Goal: Complete application form: Complete application form

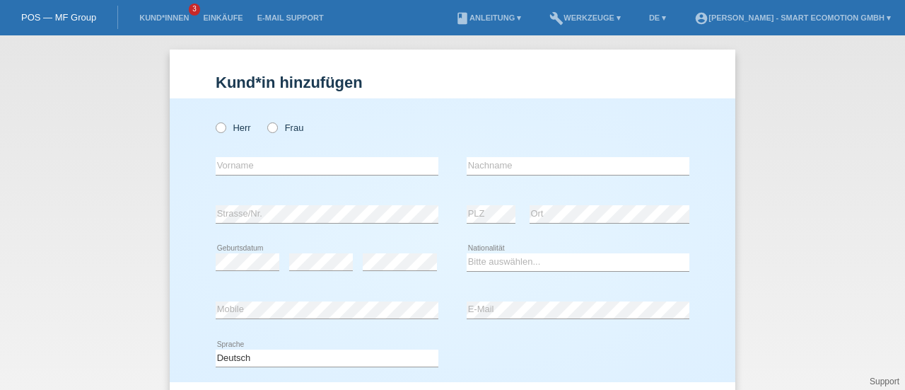
click at [265, 120] on icon at bounding box center [265, 120] width 0 height 0
click at [269, 131] on input "Frau" at bounding box center [271, 126] width 9 height 9
radio input "true"
type input "[PERSON_NAME]"
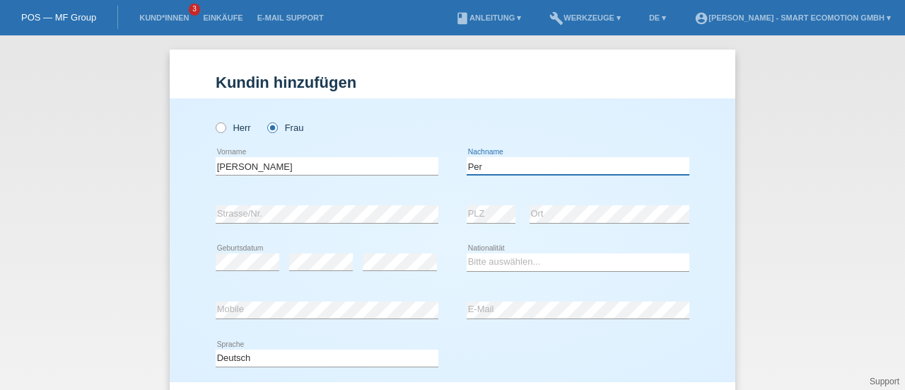
type input "[PERSON_NAME]"
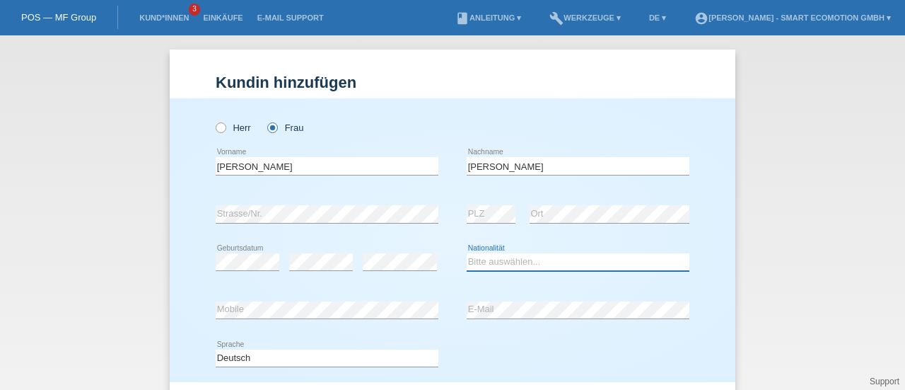
click at [498, 258] on select "Bitte auswählen... Schweiz Deutschland Liechtenstein Österreich ------------ Af…" at bounding box center [578, 261] width 223 height 17
select select "PT"
click at [467, 253] on select "Bitte auswählen... Schweiz Deutschland Liechtenstein Österreich ------------ Af…" at bounding box center [578, 261] width 223 height 17
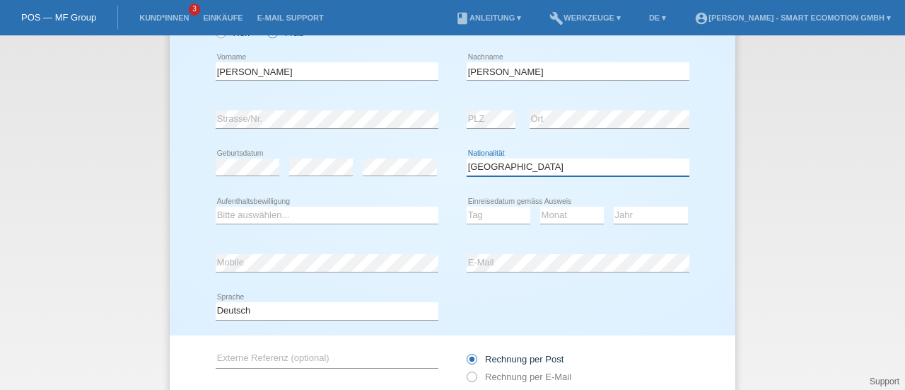
scroll to position [103, 0]
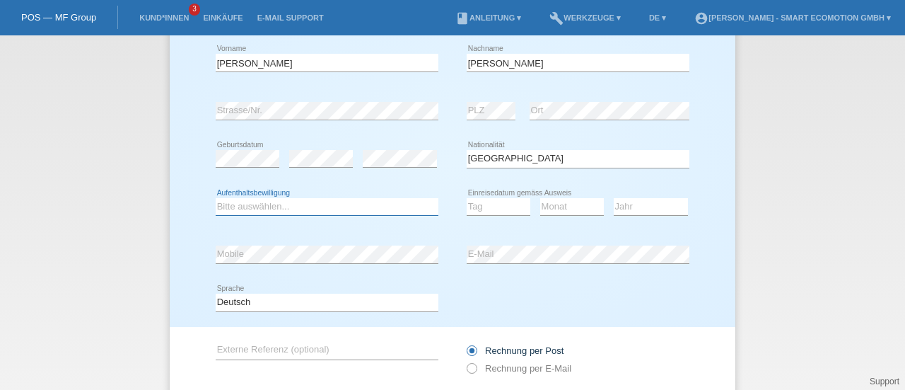
click at [355, 211] on select "Bitte auswählen... C B B - Flüchtlingsstatus Andere" at bounding box center [327, 206] width 223 height 17
select select "B"
click at [216, 198] on select "Bitte auswählen... C B B - Flüchtlingsstatus Andere" at bounding box center [327, 206] width 223 height 17
click at [478, 207] on select "Tag 01 02 03 04 05 06 07 08 09 10 11" at bounding box center [499, 206] width 64 height 17
select select "16"
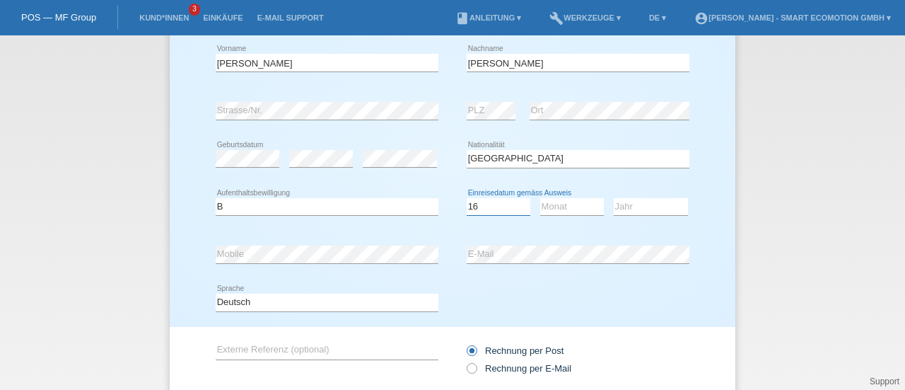
click at [467, 198] on select "Tag 01 02 03 04 05 06 07 08 09 10 11" at bounding box center [499, 206] width 64 height 17
click at [576, 201] on select "Monat 01 02 03 04 05 06 07 08 09 10 11" at bounding box center [572, 206] width 64 height 17
select select "10"
click at [540, 198] on select "Monat 01 02 03 04 05 06 07 08 09 10 11" at bounding box center [572, 206] width 64 height 17
click at [629, 206] on select "Jahr 2025 2024 2023 2022 2021 2020 2019 2018 2017 2016 2015 2014 2013 2012 2011…" at bounding box center [651, 206] width 74 height 17
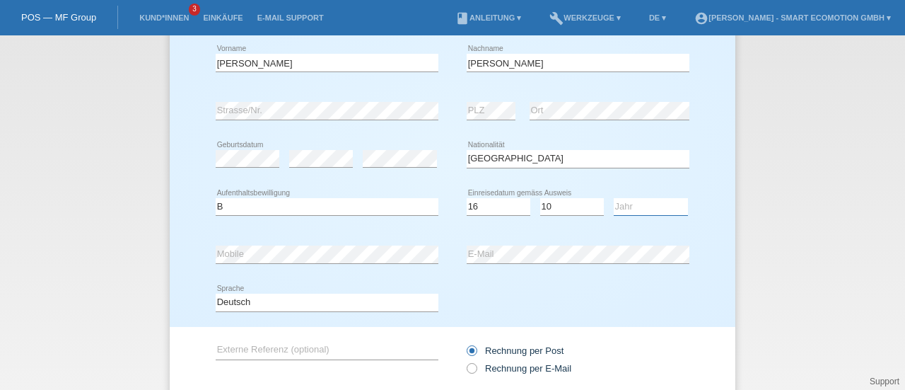
select select "2016"
click at [614, 198] on select "Jahr 2025 2024 2023 2022 2021 2020 2019 2018 2017 2016 2015 2014 2013 2012 2011…" at bounding box center [651, 206] width 74 height 17
click at [696, 237] on div "Herr Frau Bianca error Vorname C" at bounding box center [453, 161] width 566 height 332
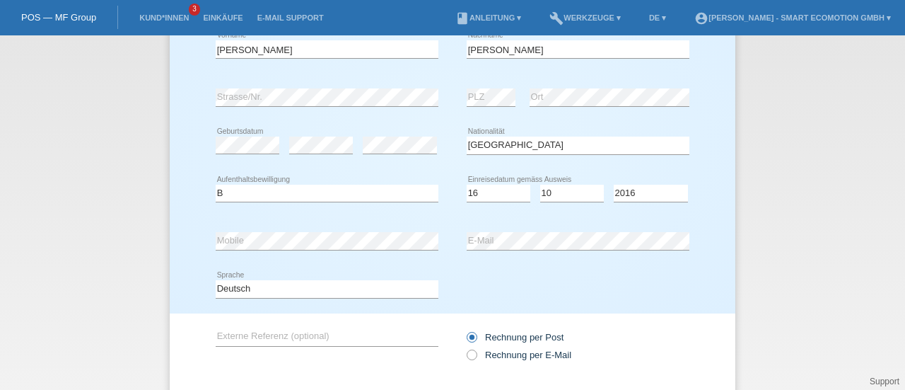
scroll to position [200, 0]
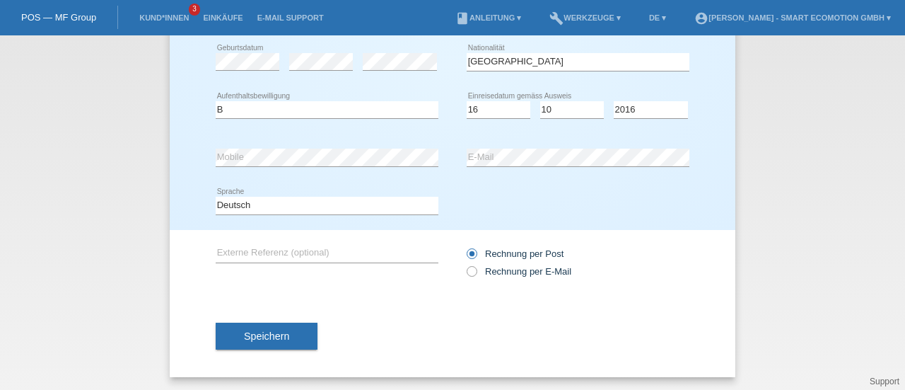
click at [262, 336] on span "Speichern" at bounding box center [266, 335] width 45 height 11
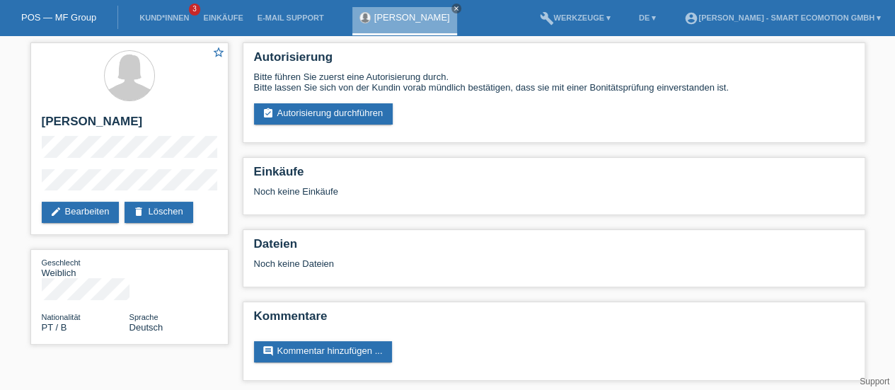
click at [341, 115] on link "assignment_turned_in Autorisierung durchführen" at bounding box center [323, 113] width 139 height 21
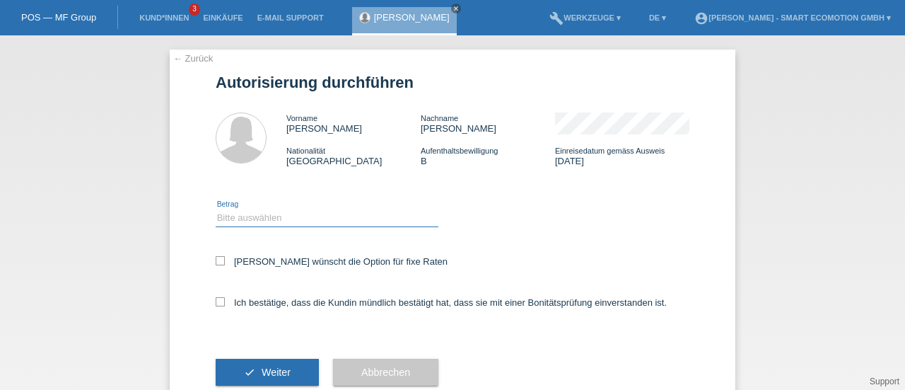
click at [243, 219] on select "Bitte auswählen CHF 1.00 - CHF 499.00 CHF 500.00 - CHF 1'999.00 CHF 2'000.00 - …" at bounding box center [327, 217] width 223 height 17
select select "3"
click at [216, 209] on select "Bitte auswählen CHF 1.00 - CHF 499.00 CHF 500.00 - CHF 1'999.00 CHF 2'000.00 - …" at bounding box center [327, 217] width 223 height 17
click at [219, 262] on label "Kundin wünscht die Option für fixe Raten" at bounding box center [332, 261] width 232 height 11
click at [219, 262] on input "Kundin wünscht die Option für fixe Raten" at bounding box center [220, 260] width 9 height 9
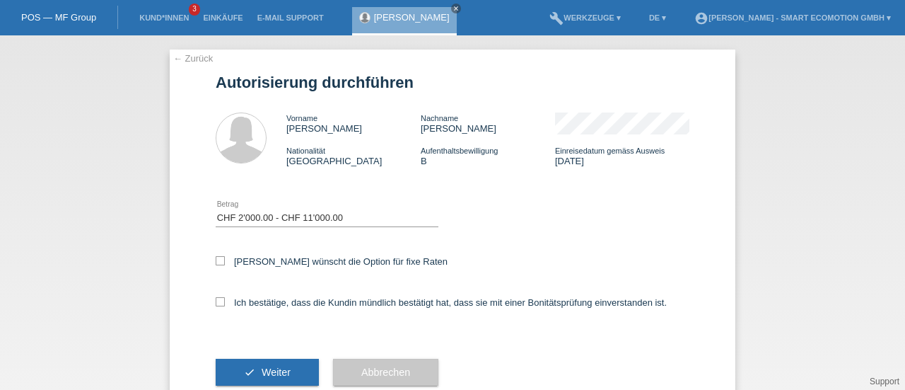
checkbox input "true"
click at [216, 301] on icon at bounding box center [220, 301] width 9 height 9
click at [216, 301] on input "Ich bestätige, dass die Kundin mündlich bestätigt hat, dass sie mit einer Bonit…" at bounding box center [220, 301] width 9 height 9
checkbox input "true"
click at [267, 370] on span "Weiter" at bounding box center [276, 371] width 29 height 11
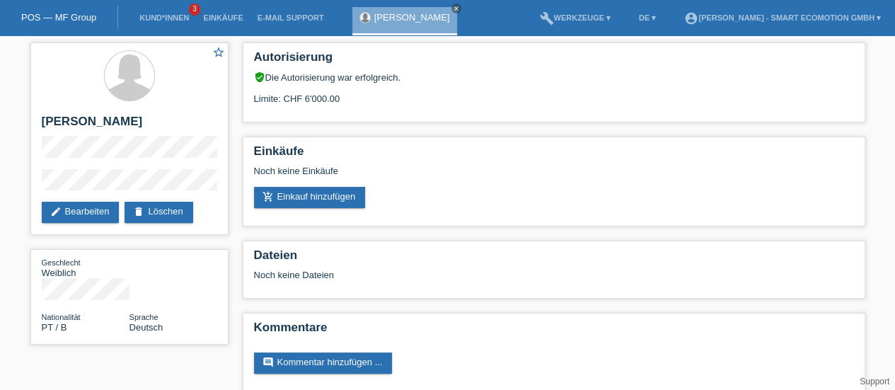
click at [318, 194] on link "add_shopping_cart Einkauf hinzufügen" at bounding box center [310, 197] width 112 height 21
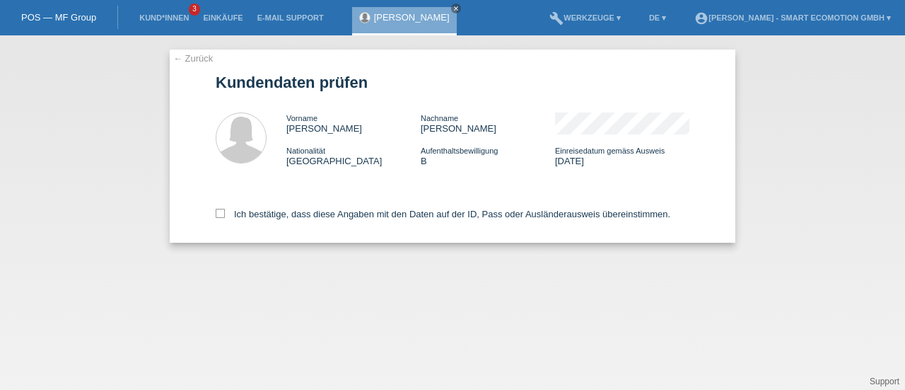
click at [221, 214] on icon at bounding box center [220, 213] width 9 height 9
click at [221, 214] on input "Ich bestätige, dass diese Angaben mit den Daten auf der ID, Pass oder Ausländer…" at bounding box center [220, 213] width 9 height 9
checkbox input "true"
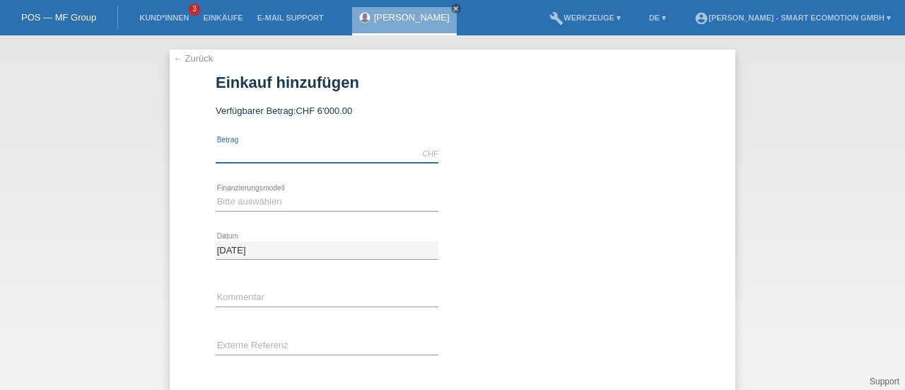
click at [286, 151] on input "text" at bounding box center [327, 154] width 223 height 18
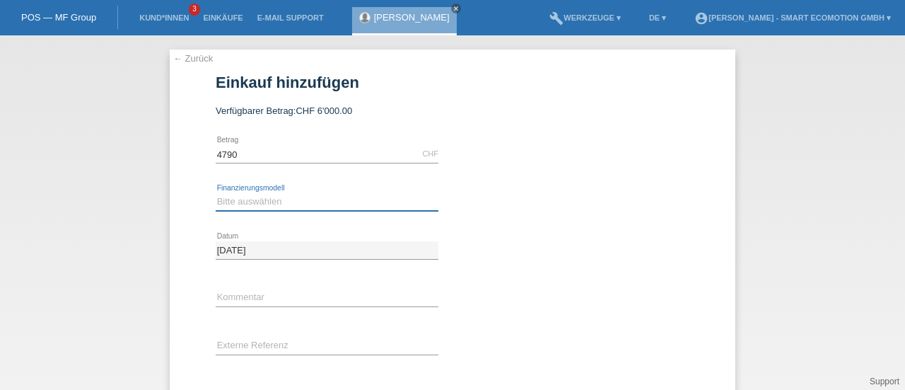
type input "4790.00"
click at [226, 197] on select "Bitte auswählen Kauf auf Rechnung mit Teilzahlungsoption Fixe Raten" at bounding box center [327, 201] width 223 height 17
select select "205"
click at [216, 193] on select "Bitte auswählen Kauf auf Rechnung mit Teilzahlungsoption Fixe Raten" at bounding box center [327, 201] width 223 height 17
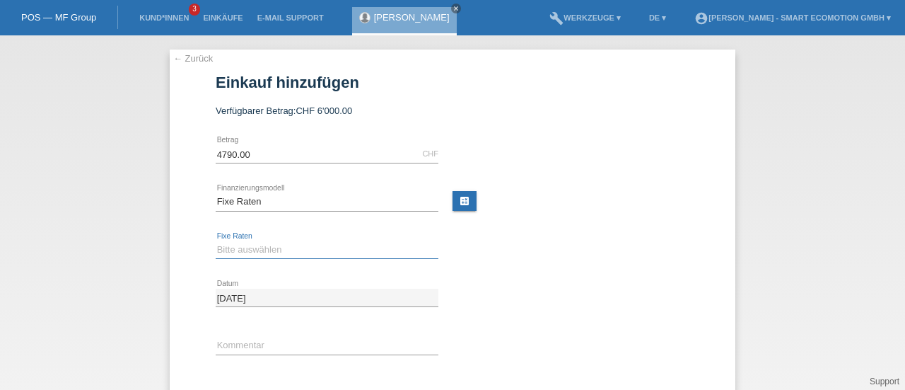
click at [239, 248] on select "Bitte auswählen 12 Raten 24 Raten 36 Raten 48 Raten" at bounding box center [327, 249] width 223 height 17
select select "628"
click at [216, 241] on select "Bitte auswählen 12 Raten 24 Raten 36 Raten 48 Raten" at bounding box center [327, 249] width 223 height 17
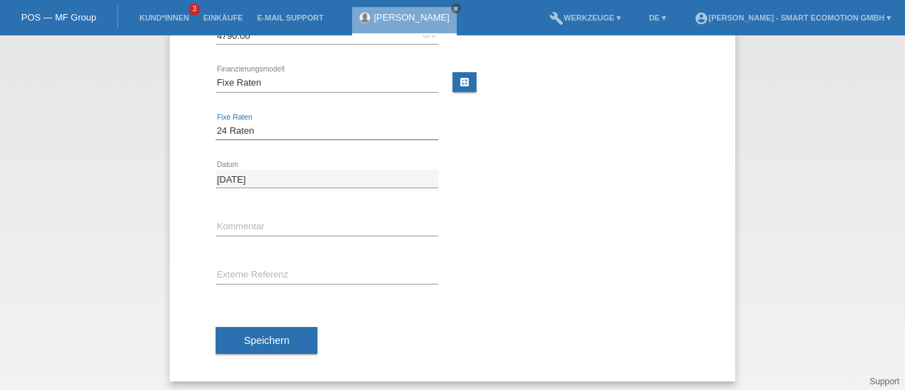
scroll to position [123, 0]
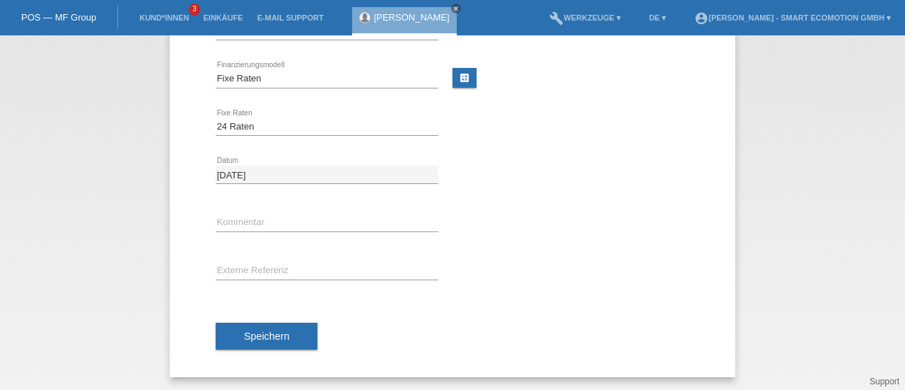
click at [279, 331] on span "Speichern" at bounding box center [266, 335] width 45 height 11
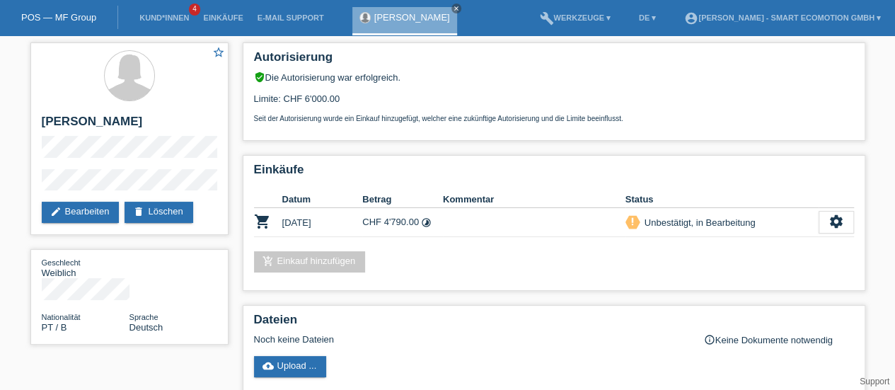
drag, startPoint x: 84, startPoint y: 122, endPoint x: 168, endPoint y: 132, distance: 84.8
click at [168, 132] on h2 "[PERSON_NAME]" at bounding box center [129, 125] width 175 height 21
copy h2 "[PERSON_NAME]"
click at [40, 186] on div "star_border [PERSON_NAME] edit Bearbeiten delete Löschen" at bounding box center [129, 138] width 198 height 192
